Goal: Task Accomplishment & Management: Manage account settings

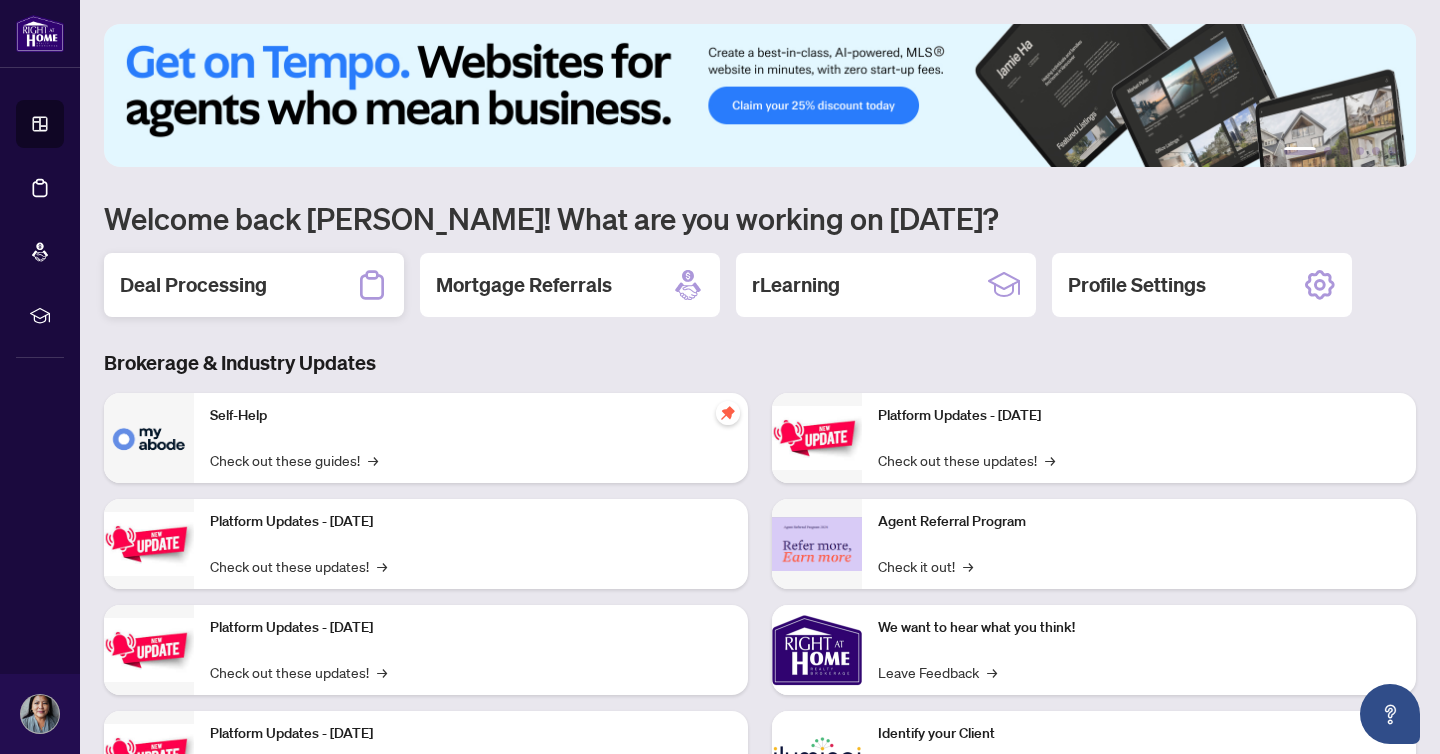
click at [191, 273] on h2 "Deal Processing" at bounding box center [193, 285] width 147 height 28
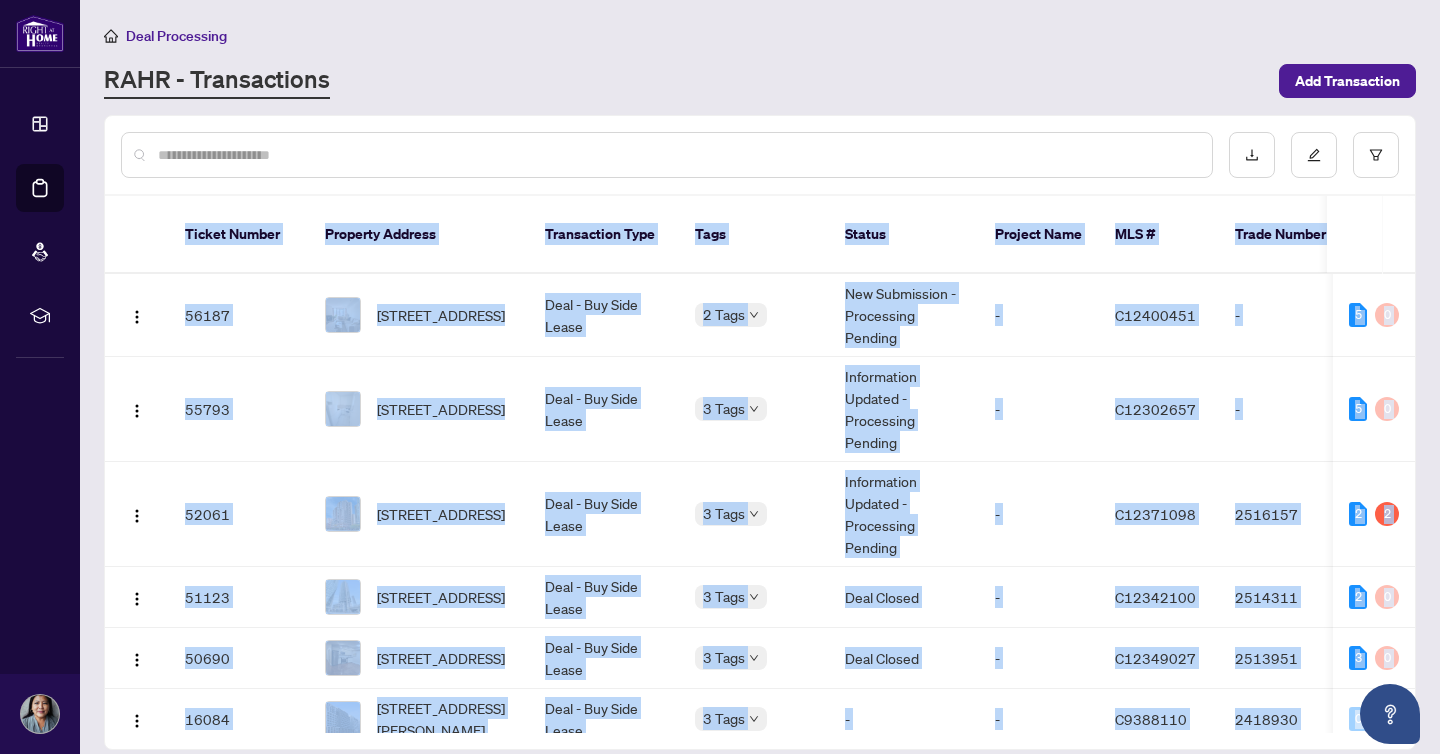
drag, startPoint x: 726, startPoint y: 389, endPoint x: 786, endPoint y: 123, distance: 272.7
click at [786, 123] on body "Dashboard Deal Processing Mortgage Referrals rLearning [PERSON_NAME] [EMAIL_ADD…" at bounding box center [720, 377] width 1440 height 754
click at [788, 120] on div at bounding box center [760, 155] width 1310 height 78
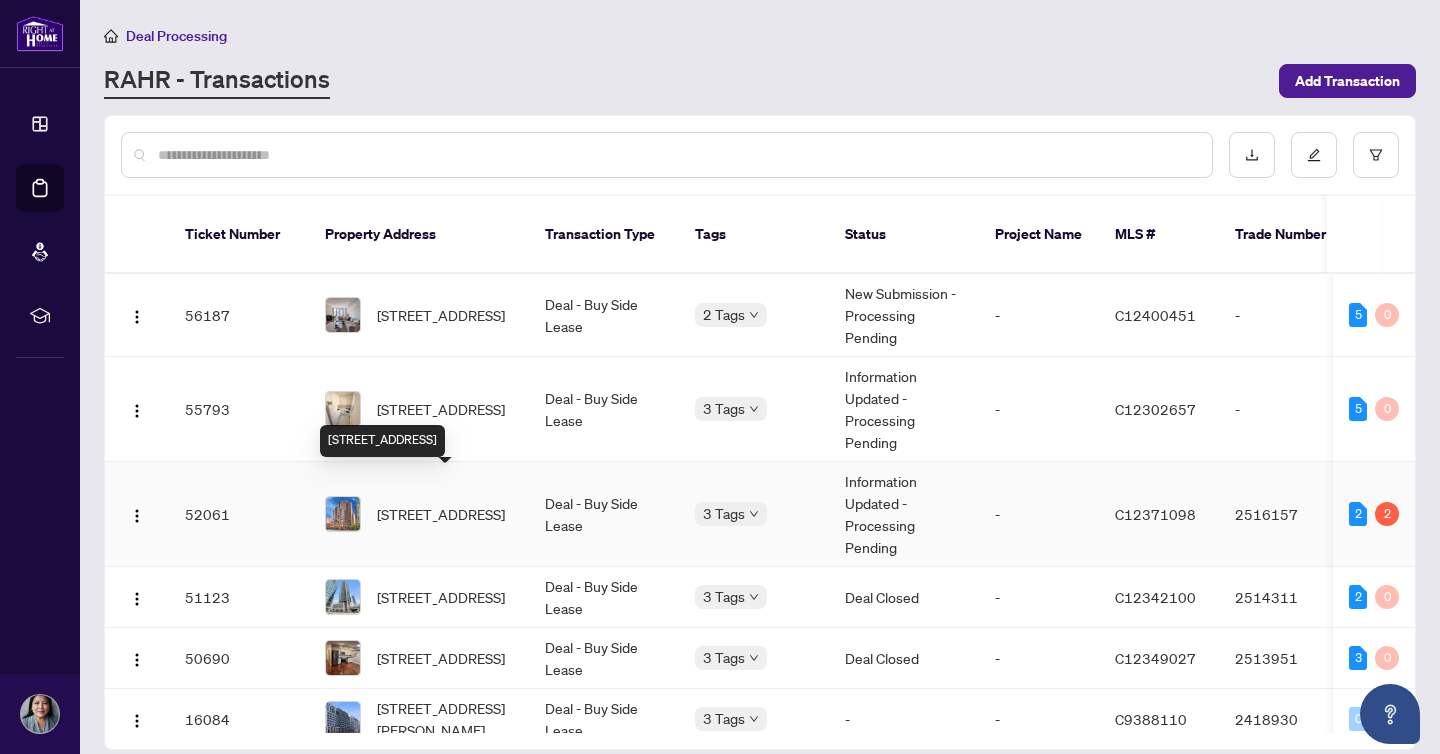
click at [458, 505] on span "[STREET_ADDRESS]" at bounding box center [441, 514] width 128 height 22
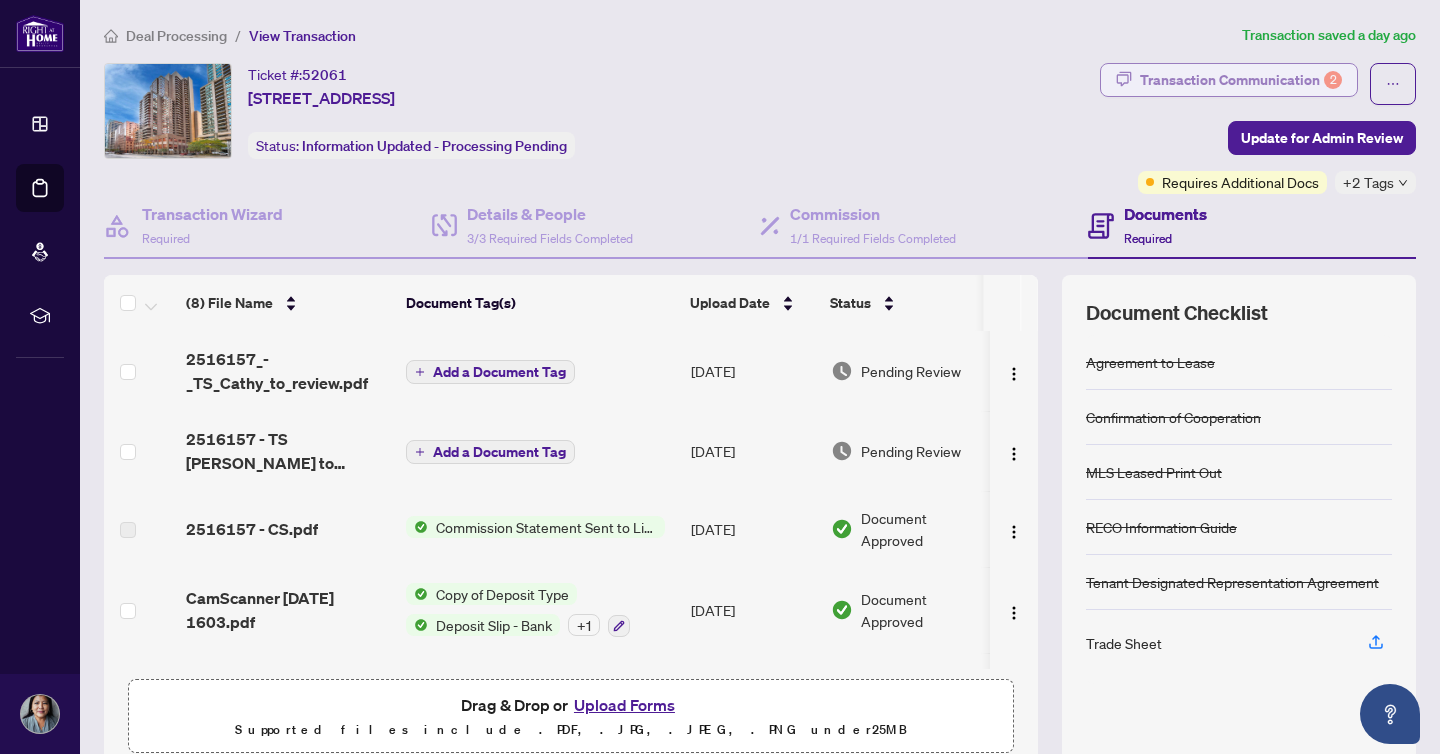
click at [1245, 80] on div "Transaction Communication 2" at bounding box center [1241, 80] width 202 height 32
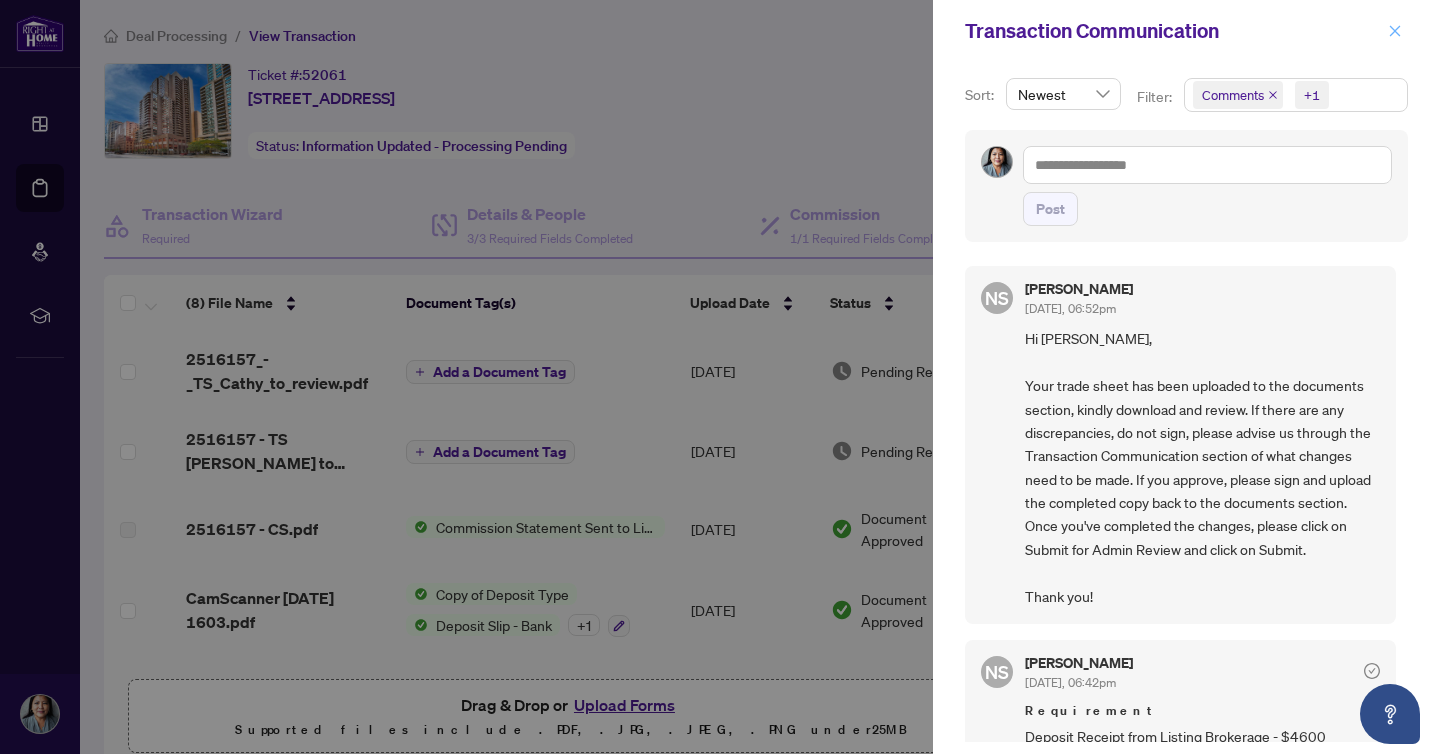
click at [1386, 33] on button "button" at bounding box center [1395, 31] width 26 height 24
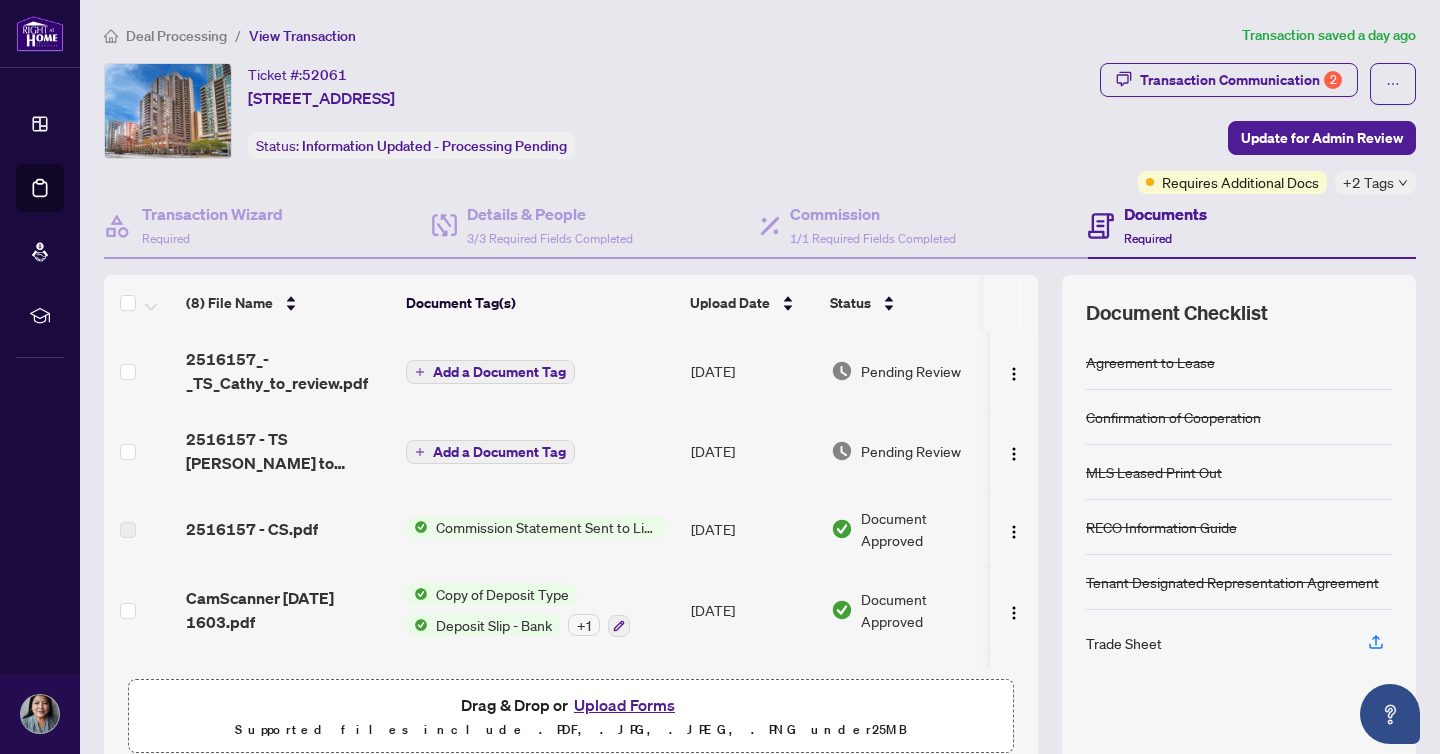
click at [178, 32] on span "Deal Processing" at bounding box center [176, 36] width 101 height 18
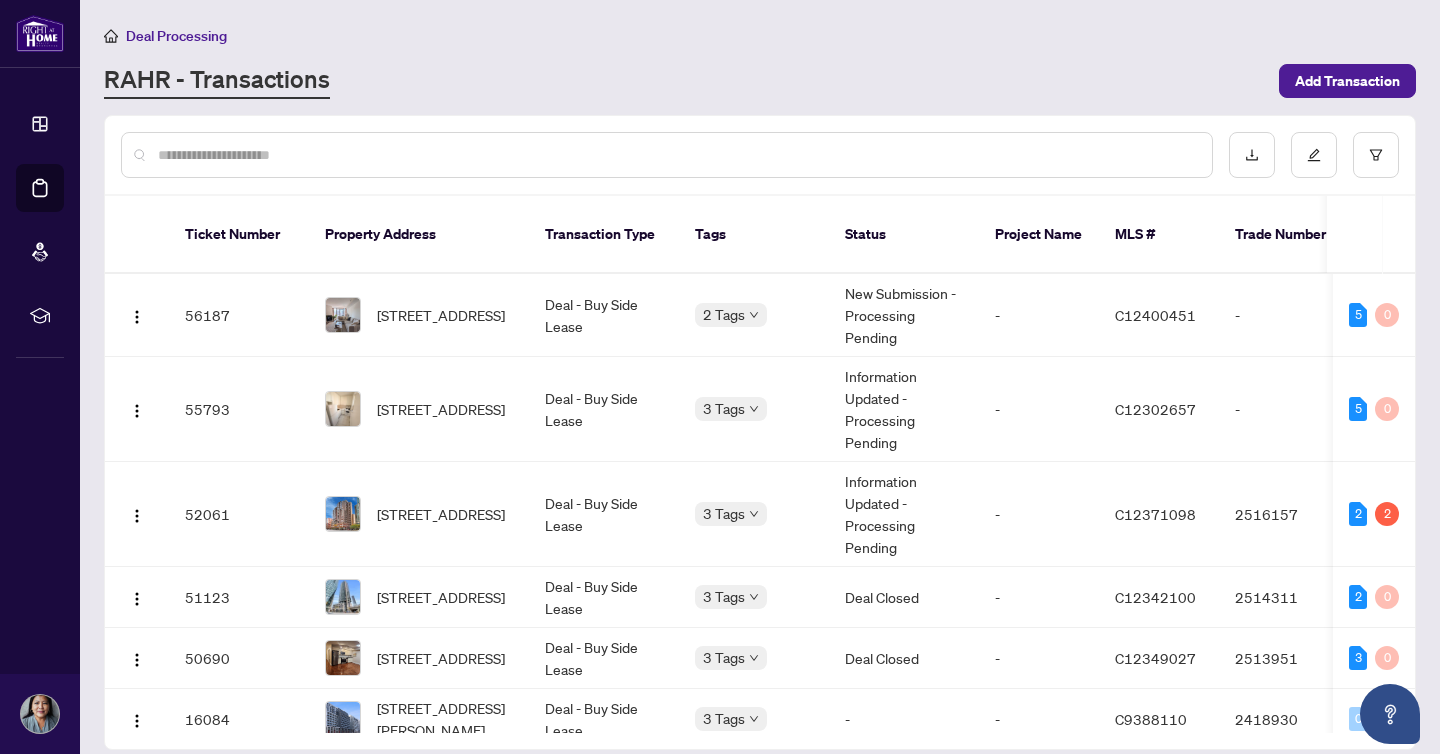
click at [781, 77] on div "RAHR - Transactions" at bounding box center [685, 81] width 1163 height 36
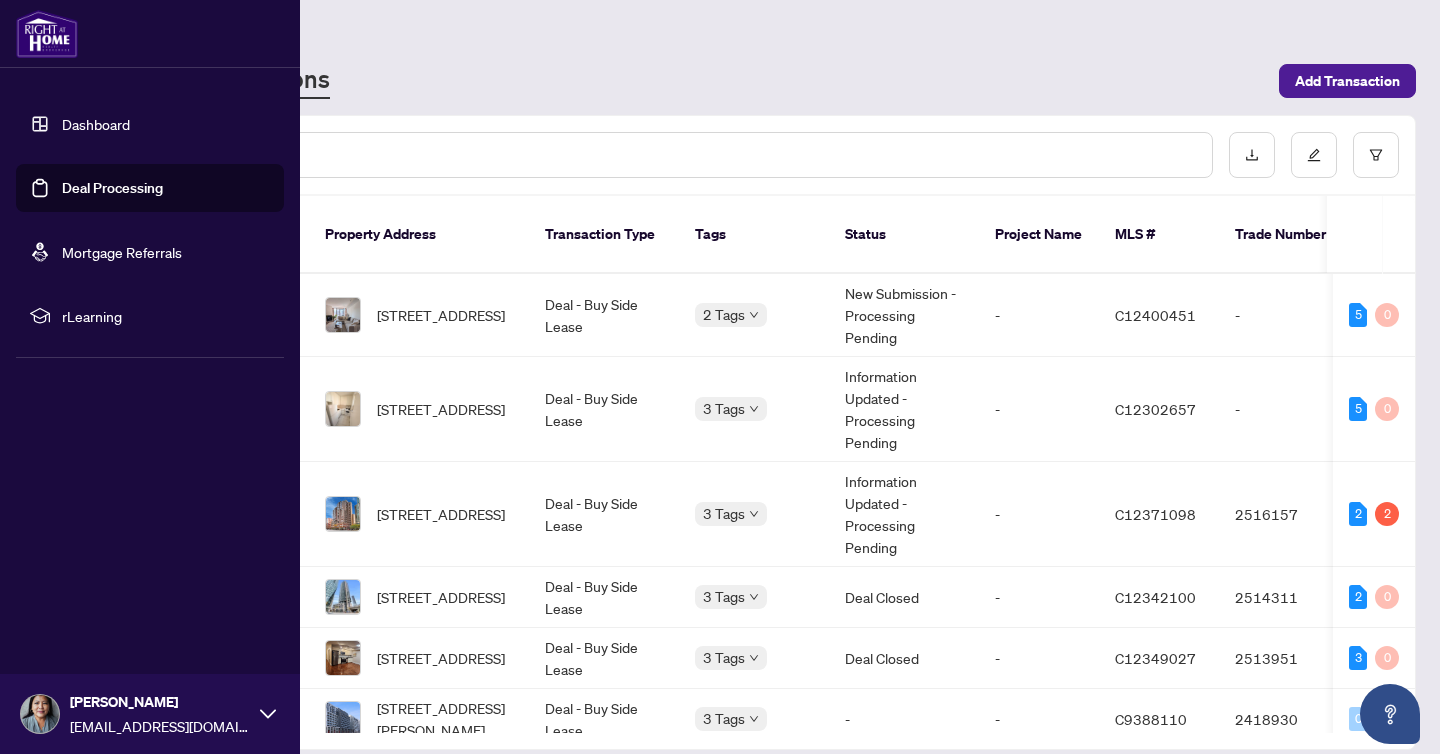
click at [101, 721] on span "[EMAIL_ADDRESS][DOMAIN_NAME]" at bounding box center [160, 726] width 180 height 22
click at [93, 604] on span "Logout" at bounding box center [80, 595] width 45 height 32
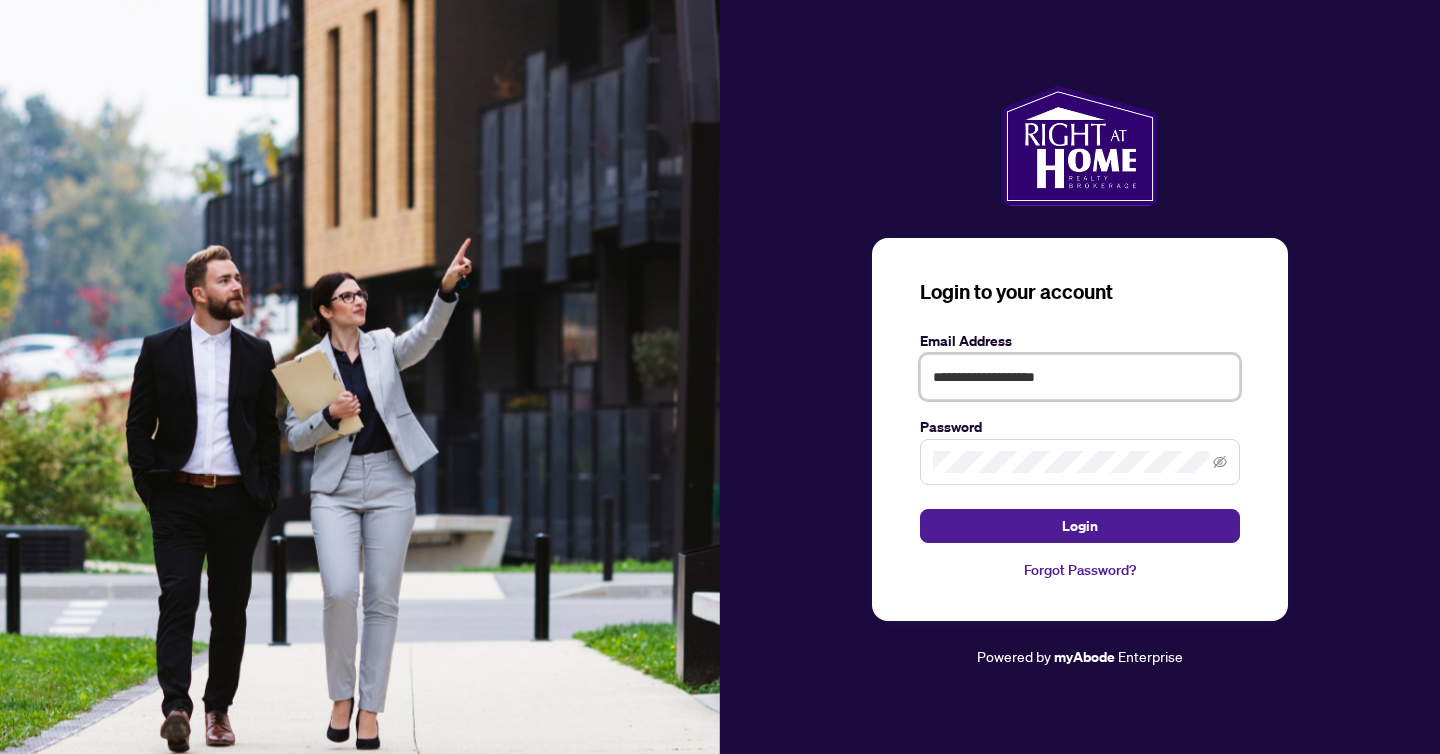
click at [996, 373] on input "**********" at bounding box center [1080, 377] width 320 height 46
type input "**********"
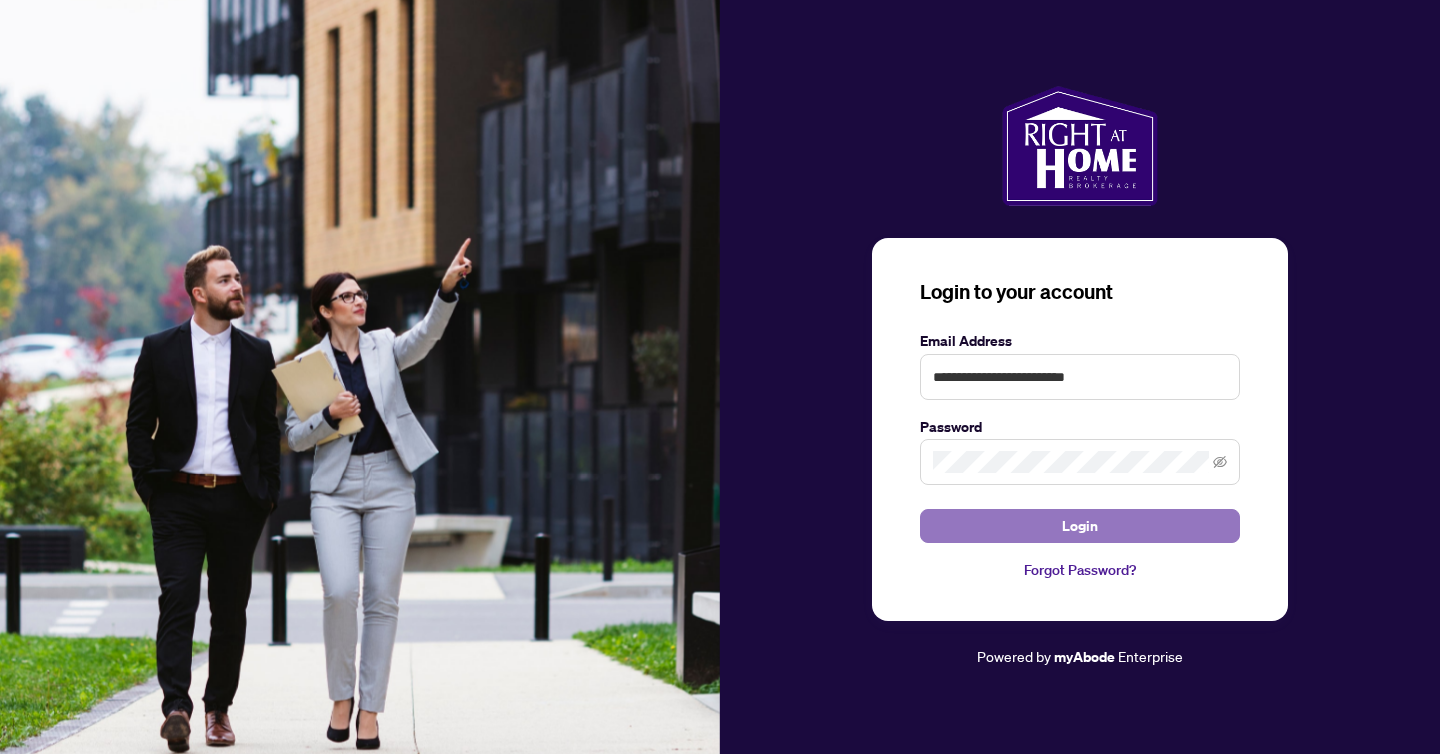
click at [1033, 526] on button "Login" at bounding box center [1080, 526] width 320 height 34
